Goal: Transaction & Acquisition: Download file/media

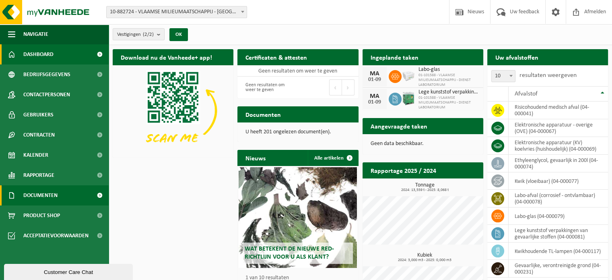
click at [48, 197] on span "Documenten" at bounding box center [40, 195] width 34 height 20
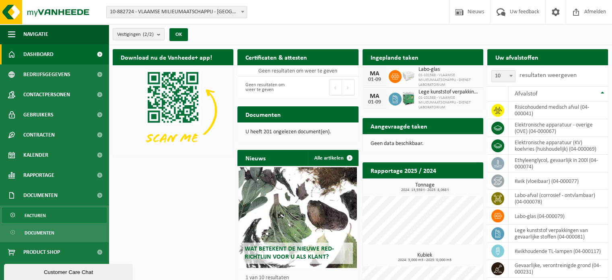
click at [48, 214] on link "Facturen" at bounding box center [54, 214] width 105 height 15
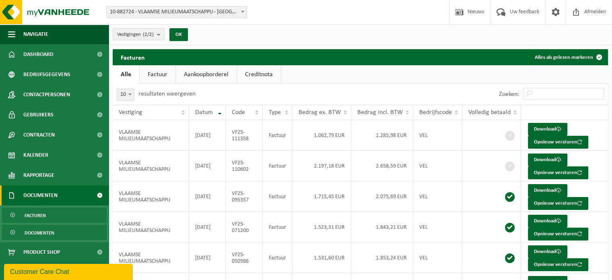
click at [47, 234] on span "Documenten" at bounding box center [40, 232] width 30 height 15
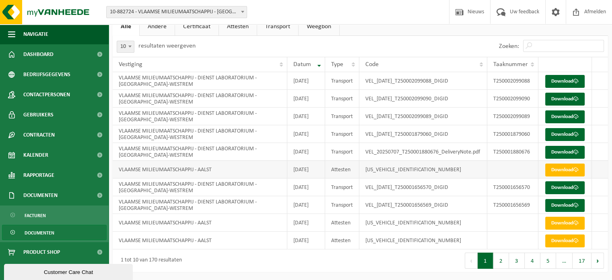
scroll to position [80, 0]
click at [564, 170] on link "Download" at bounding box center [564, 169] width 39 height 13
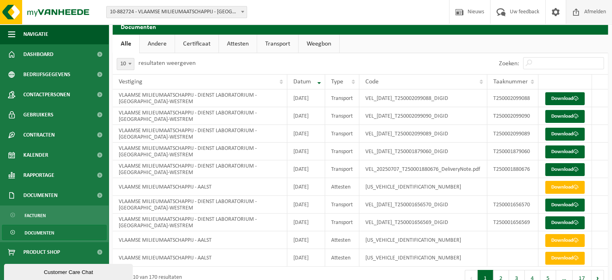
click at [590, 11] on span "Afmelden" at bounding box center [595, 12] width 26 height 24
